Goal: Transaction & Acquisition: Book appointment/travel/reservation

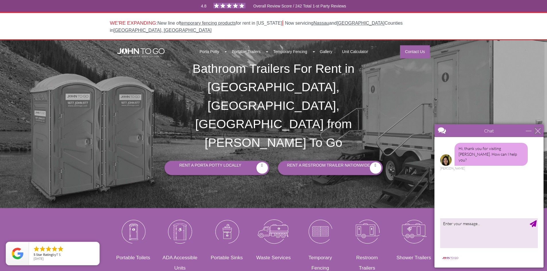
click at [539, 131] on div "close" at bounding box center [538, 131] width 6 height 6
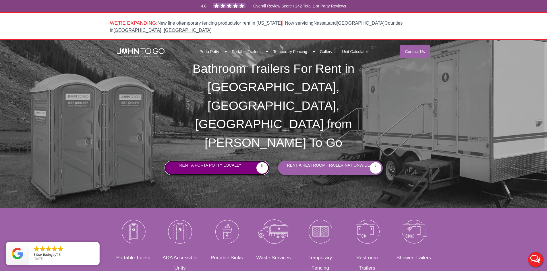
click at [249, 161] on link "Rent a Porta Potty Locally" at bounding box center [217, 168] width 105 height 14
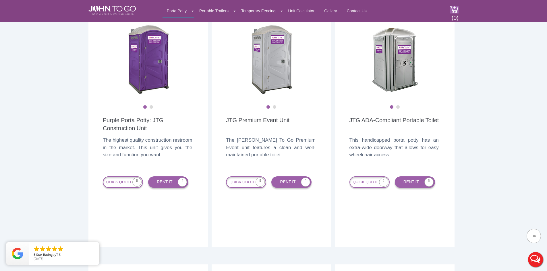
scroll to position [172, 0]
click at [122, 188] on link "QUICK QUOTE" at bounding box center [123, 181] width 40 height 11
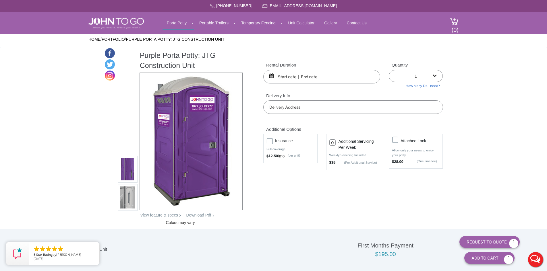
click at [336, 78] on input "text" at bounding box center [321, 76] width 117 height 13
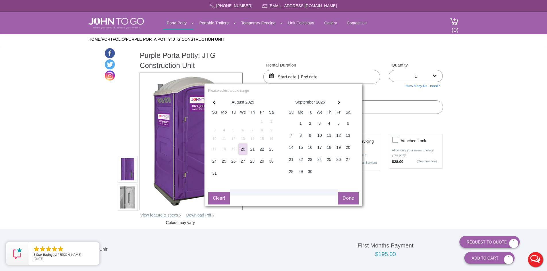
click at [301, 134] on div "8" at bounding box center [300, 135] width 9 height 11
click at [300, 135] on div "8" at bounding box center [300, 135] width 9 height 11
click at [337, 74] on input "09/08/2025 to 09/08/2025" at bounding box center [321, 76] width 117 height 13
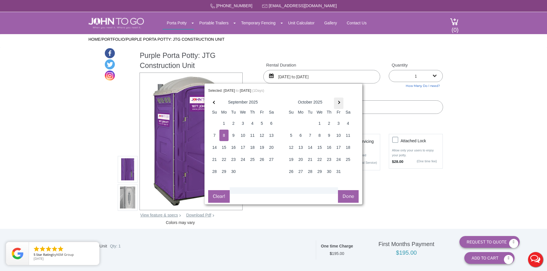
click at [336, 104] on th at bounding box center [338, 103] width 9 height 11
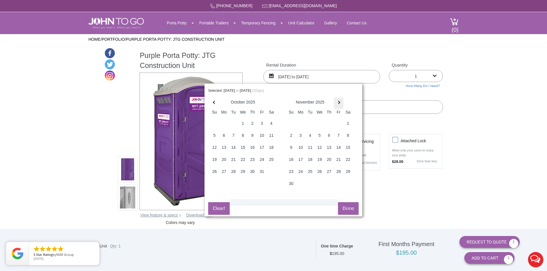
click at [336, 104] on th at bounding box center [338, 103] width 9 height 11
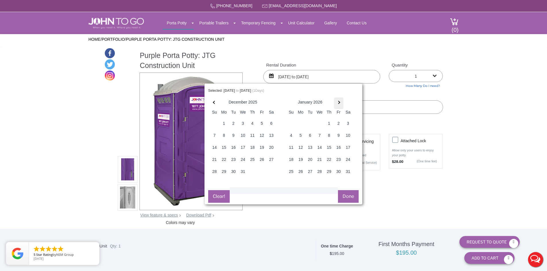
click at [336, 104] on th at bounding box center [338, 103] width 9 height 11
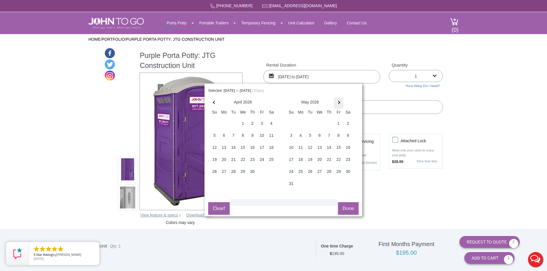
click at [336, 104] on th at bounding box center [338, 103] width 9 height 11
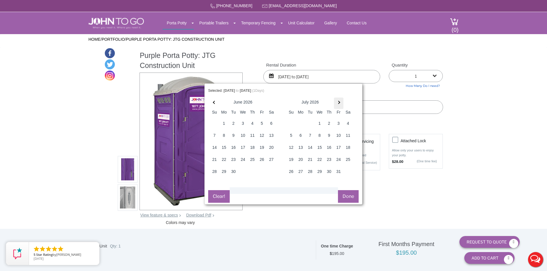
click at [336, 104] on th at bounding box center [338, 103] width 9 height 11
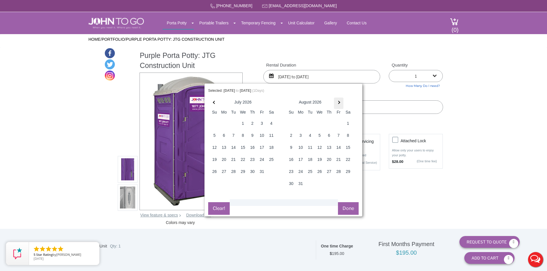
click at [336, 104] on th at bounding box center [338, 103] width 9 height 11
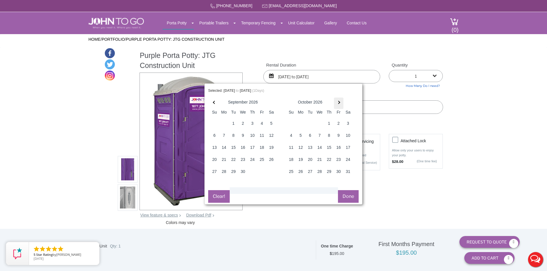
click at [336, 104] on th at bounding box center [338, 103] width 9 height 11
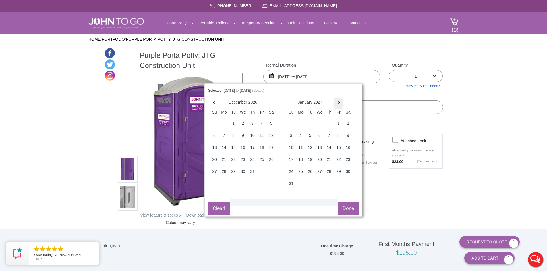
click at [336, 104] on th at bounding box center [338, 103] width 9 height 11
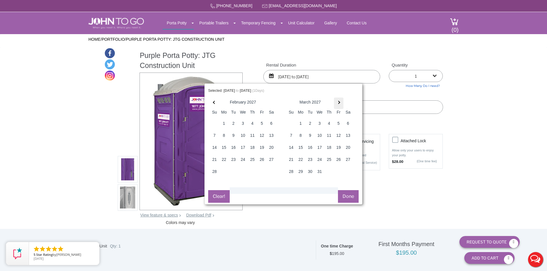
click at [336, 104] on th at bounding box center [338, 103] width 9 height 11
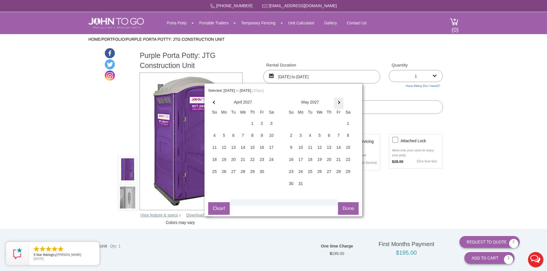
click at [336, 104] on th at bounding box center [338, 103] width 9 height 11
click at [340, 104] on th at bounding box center [338, 103] width 9 height 11
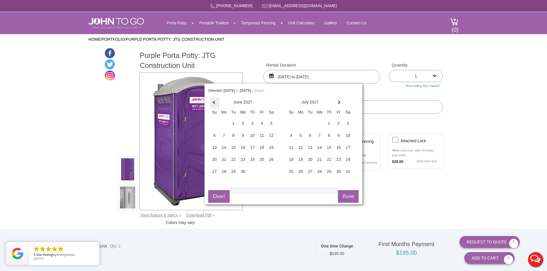
click at [215, 105] on th at bounding box center [214, 103] width 9 height 11
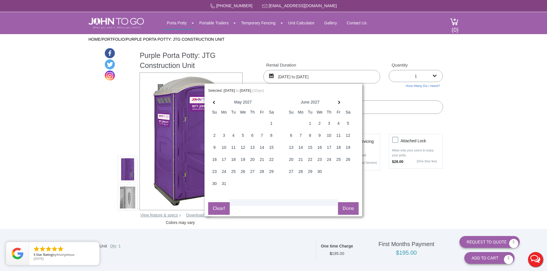
click at [316, 171] on div "30" at bounding box center [319, 171] width 9 height 11
click at [343, 212] on button "Done" at bounding box center [348, 208] width 21 height 13
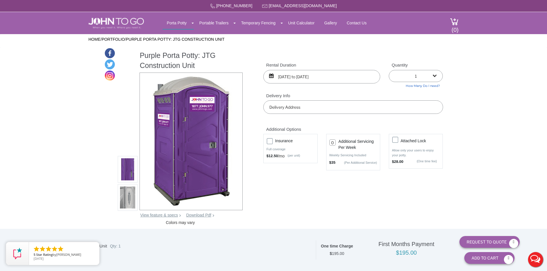
click at [333, 78] on input "09/08/2025 to 09/08/2025" at bounding box center [321, 76] width 117 height 13
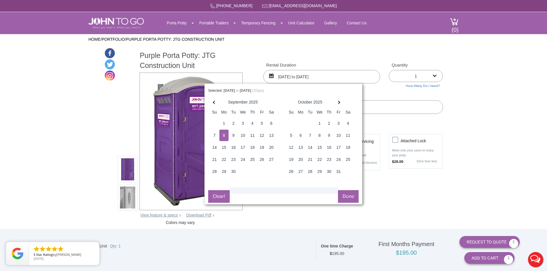
type input "09/08/2025 to 07/30/2027"
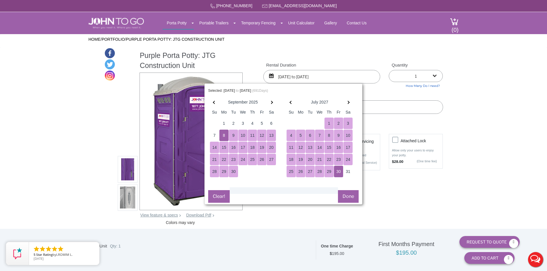
click at [357, 198] on button "Done" at bounding box center [348, 196] width 21 height 13
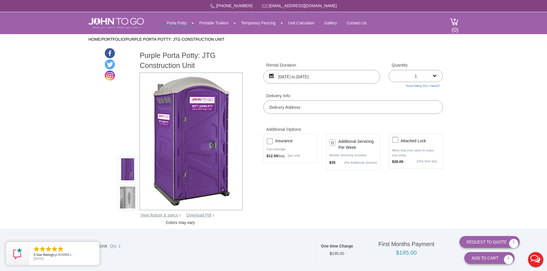
click at [433, 76] on select "1 2 (5% discount) 3 (8% discount) 4 (10% discount) 5 (12% discount) 6 (12% disc…" at bounding box center [416, 76] width 54 height 12
select select "2"
click at [389, 70] on select "1 2 (5% discount) 3 (8% discount) 4 (10% discount) 5 (12% discount) 6 (12% disc…" at bounding box center [416, 76] width 54 height 12
click at [311, 109] on input "text" at bounding box center [352, 106] width 179 height 13
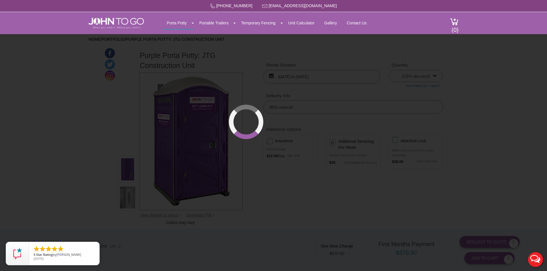
type input "800 Union Blvd, Totowa, NJ, USA"
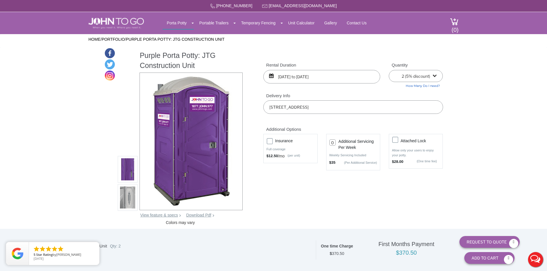
click at [333, 145] on input "number" at bounding box center [332, 143] width 6 height 6
type input "1"
click at [343, 190] on div "Purple Porta Potty: JTG Construction Unit View feature & specs Download Pdf Pro…" at bounding box center [273, 137] width 339 height 178
click at [349, 194] on div "Purple Porta Potty: JTG Construction Unit View feature & specs Download Pdf Pro…" at bounding box center [273, 137] width 339 height 178
click at [489, 241] on button "Request To Quote" at bounding box center [489, 242] width 60 height 12
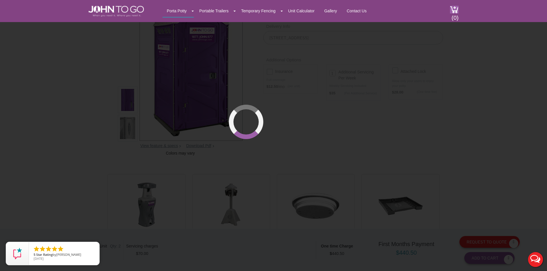
scroll to position [62, 0]
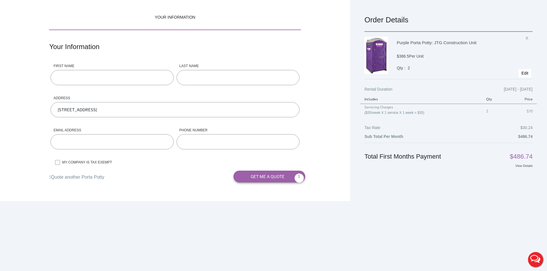
click at [56, 76] on input "First name" at bounding box center [112, 77] width 123 height 15
type input "Alex"
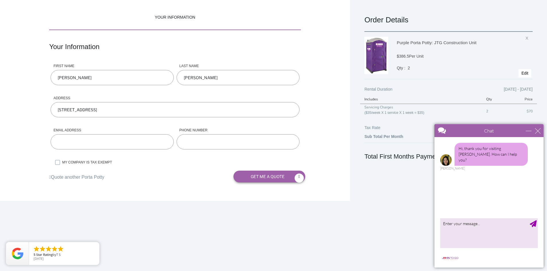
type input "Wiszowaty"
type input "awiszowaty@coppolaservices.com"
click at [201, 139] on input "phone number" at bounding box center [238, 141] width 123 height 15
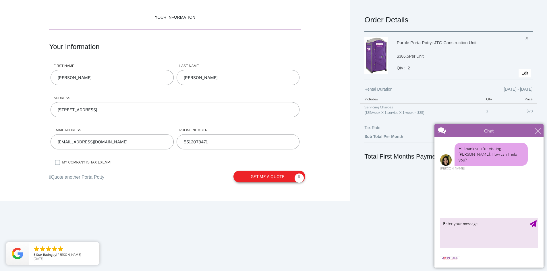
type input "5512078471"
click at [264, 179] on button "get me a quote" at bounding box center [269, 177] width 72 height 12
